Goal: Find contact information: Find contact information

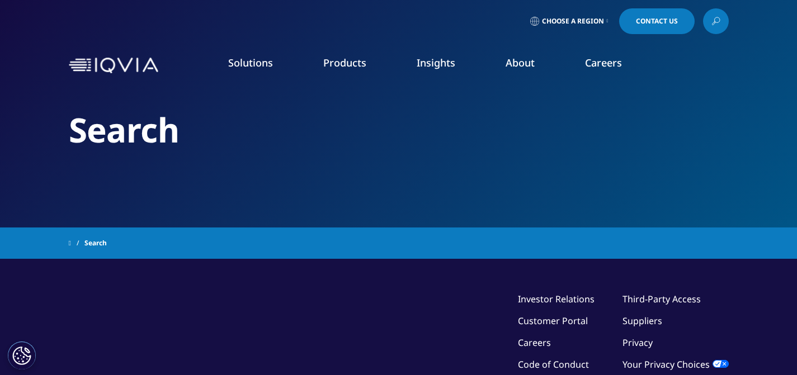
type input "[EMAIL_ADDRESS][DOMAIN_NAME]"
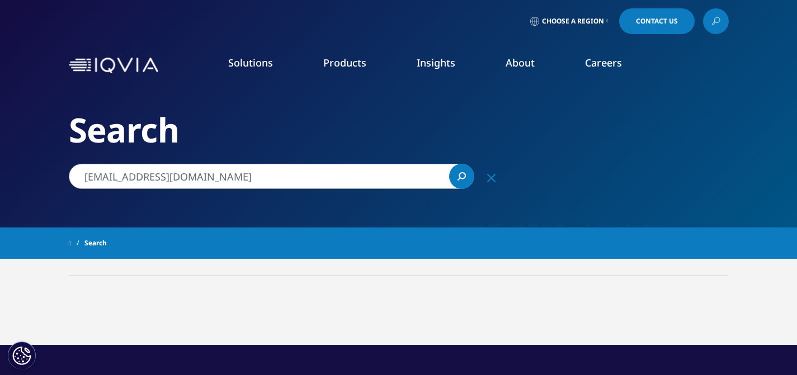
click at [459, 179] on icon "Search" at bounding box center [461, 176] width 8 height 8
click at [407, 237] on div "Search" at bounding box center [399, 243] width 660 height 20
click at [133, 237] on div "Search" at bounding box center [399, 243] width 660 height 20
click at [71, 245] on span at bounding box center [70, 243] width 2 height 8
